Goal: Find specific page/section: Find specific page/section

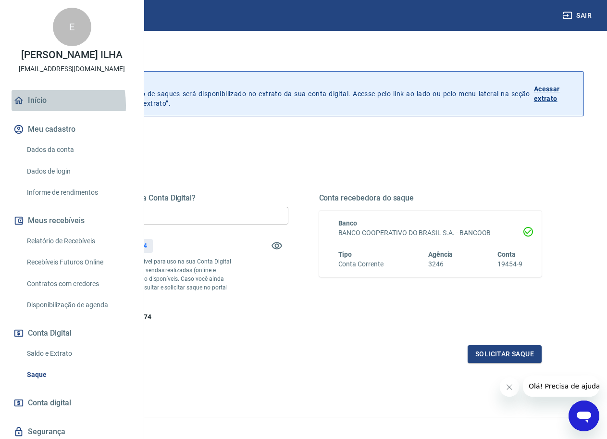
click at [30, 111] on link "Início" at bounding box center [72, 100] width 121 height 21
